Goal: Transaction & Acquisition: Purchase product/service

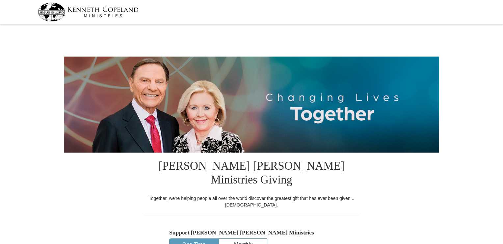
select select "MO"
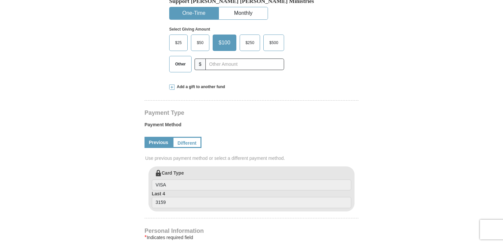
scroll to position [231, 0]
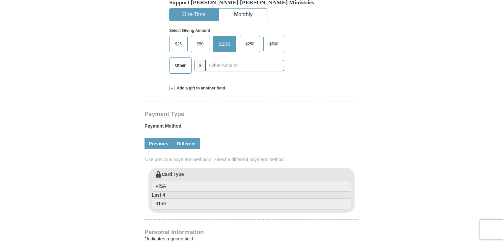
click at [185, 138] on link "Different" at bounding box center [187, 143] width 28 height 11
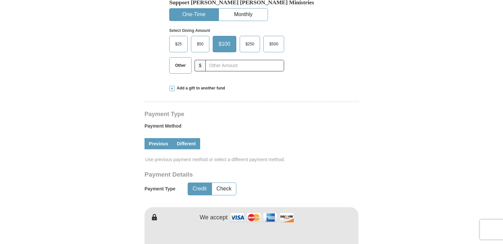
click at [169, 138] on link "Previous" at bounding box center [159, 143] width 28 height 11
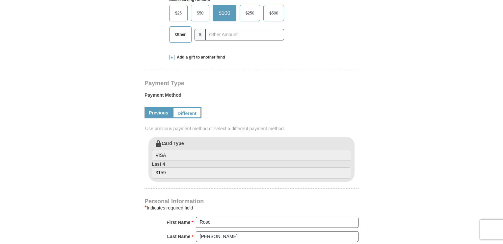
scroll to position [198, 0]
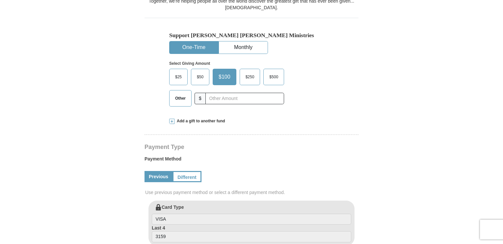
click at [213, 119] on span "Add a gift to another fund" at bounding box center [200, 122] width 51 height 6
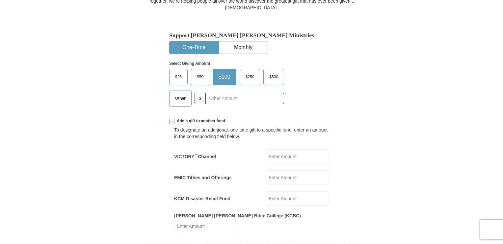
click at [275, 150] on input "VICTORY ™ Channel" at bounding box center [297, 157] width 63 height 14
type input "83"
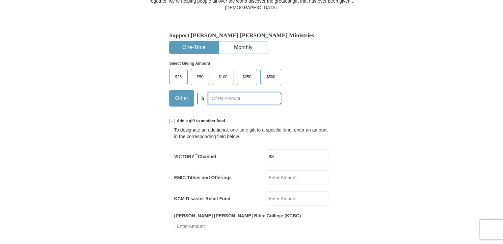
click at [233, 93] on input "text" at bounding box center [244, 99] width 73 height 12
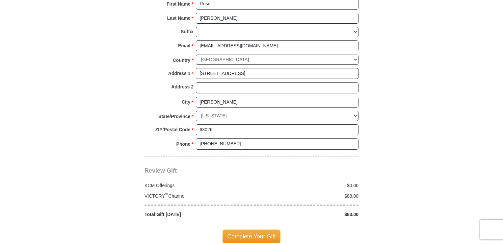
scroll to position [593, 0]
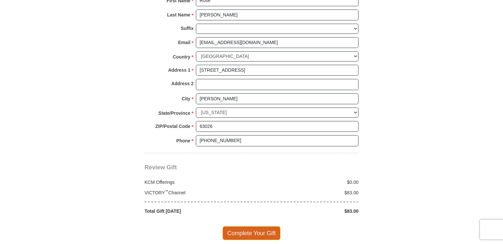
click at [266, 227] on span "Complete Your Gift" at bounding box center [252, 234] width 58 height 14
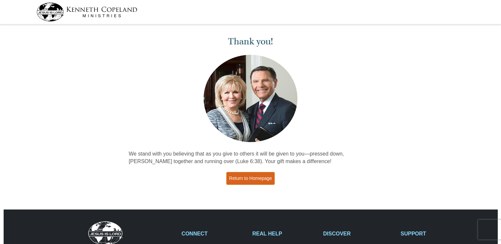
click at [253, 180] on link "Return to Homepage" at bounding box center [250, 178] width 49 height 13
